Goal: Task Accomplishment & Management: Manage account settings

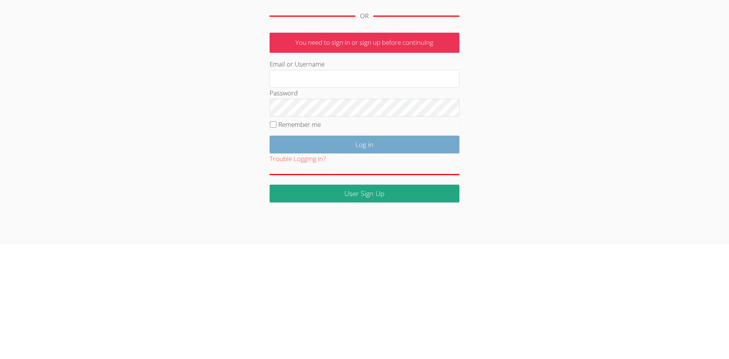
type input "[EMAIL_ADDRESS][DOMAIN_NAME]"
click at [374, 149] on form "You need to sign in or sign up before continuing Email or Username mspairtutors…" at bounding box center [365, 232] width 190 height 170
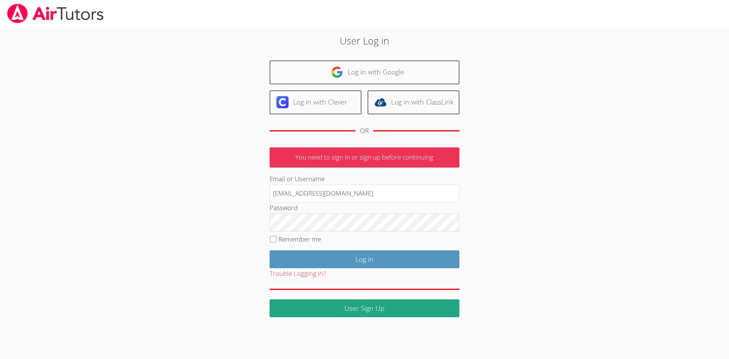
click at [357, 249] on fieldset "Remember me" at bounding box center [365, 240] width 190 height 19
click at [362, 259] on input "Log in" at bounding box center [365, 259] width 190 height 18
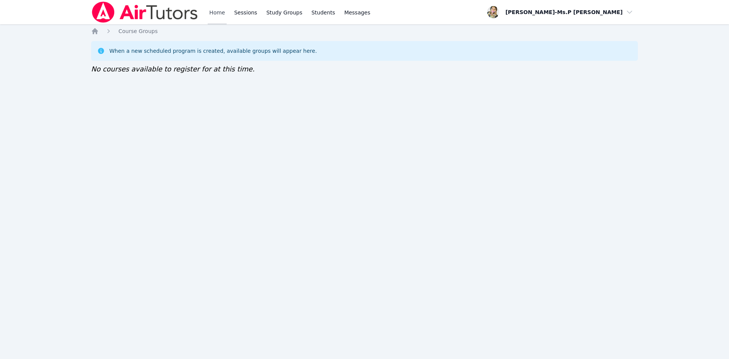
click at [223, 8] on link "Home" at bounding box center [217, 12] width 19 height 24
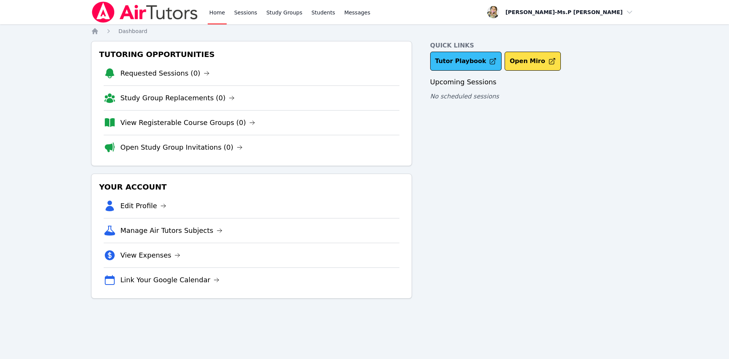
click at [489, 61] on div "Tutor Playbook Open Miro" at bounding box center [534, 61] width 208 height 19
click at [464, 60] on link "Tutor Playbook" at bounding box center [466, 61] width 72 height 19
click at [251, 8] on link "Sessions" at bounding box center [246, 12] width 26 height 24
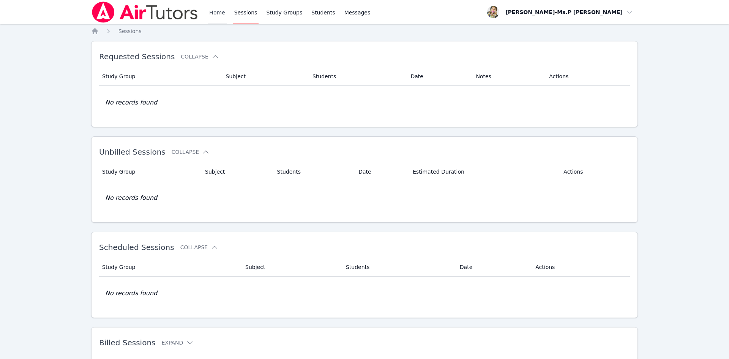
click at [211, 17] on link "Home" at bounding box center [217, 12] width 19 height 24
